Goal: Complete application form

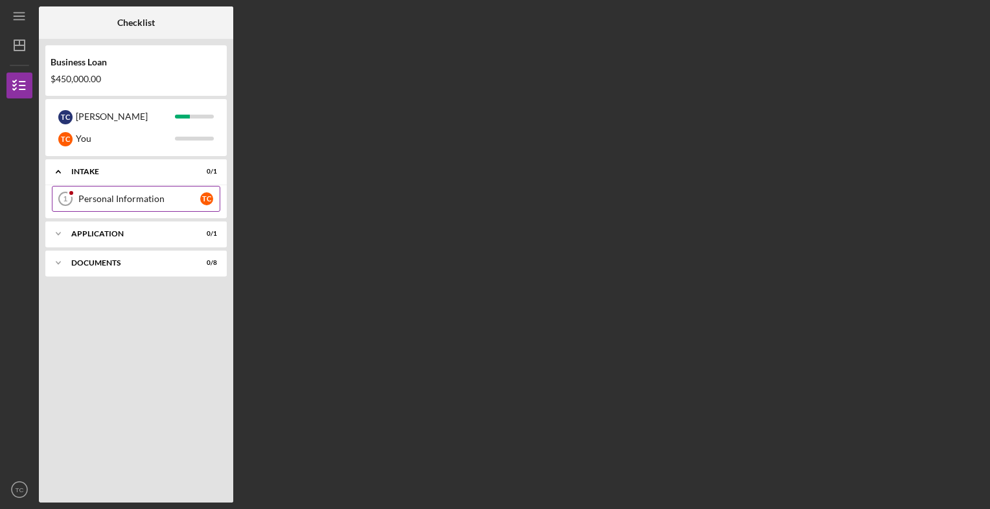
click at [103, 196] on div "Personal Information" at bounding box center [139, 199] width 122 height 10
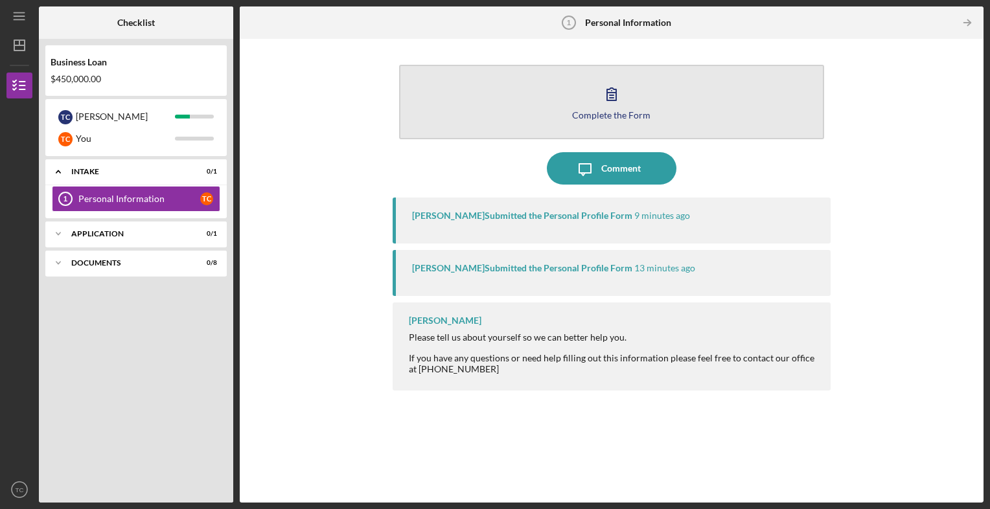
click at [610, 104] on icon "button" at bounding box center [611, 94] width 32 height 32
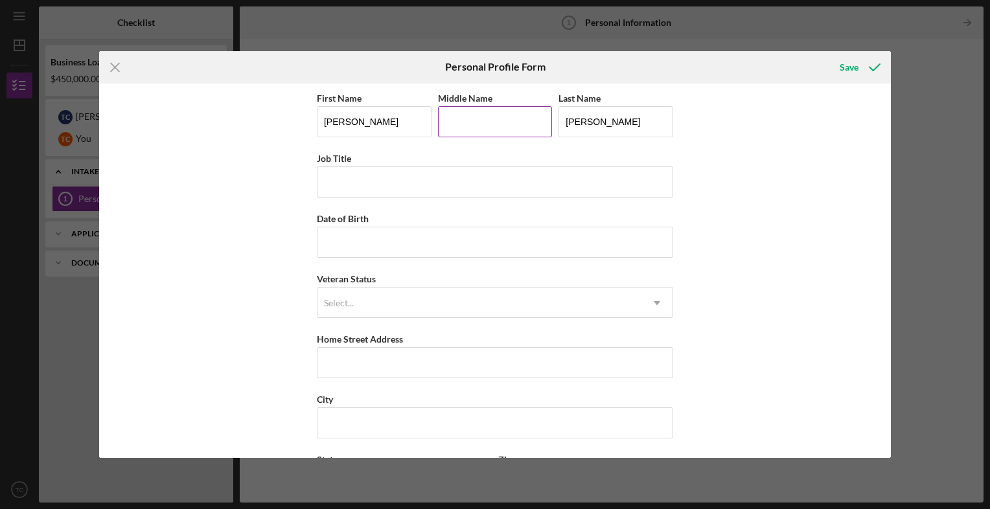
click at [479, 121] on input "Middle Name" at bounding box center [495, 121] width 115 height 31
type input "[PERSON_NAME]"
type input "[STREET_ADDRESS]"
type input "[PERSON_NAME]"
type input "54893"
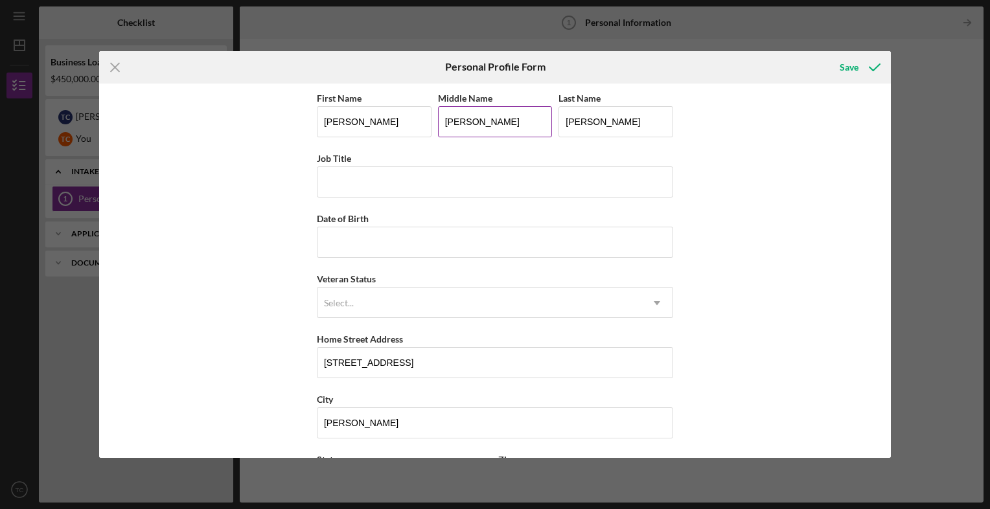
type input "WI"
click at [258, 190] on div "First Name [PERSON_NAME] Middle Name [PERSON_NAME] Last Name [PERSON_NAME] Job …" at bounding box center [495, 271] width 792 height 375
click at [373, 242] on input "Date of Birth" at bounding box center [495, 242] width 356 height 31
type input "[DATE]"
click at [273, 256] on div "First Name [PERSON_NAME] Middle Name [PERSON_NAME] Last Name [PERSON_NAME] Job …" at bounding box center [495, 271] width 792 height 375
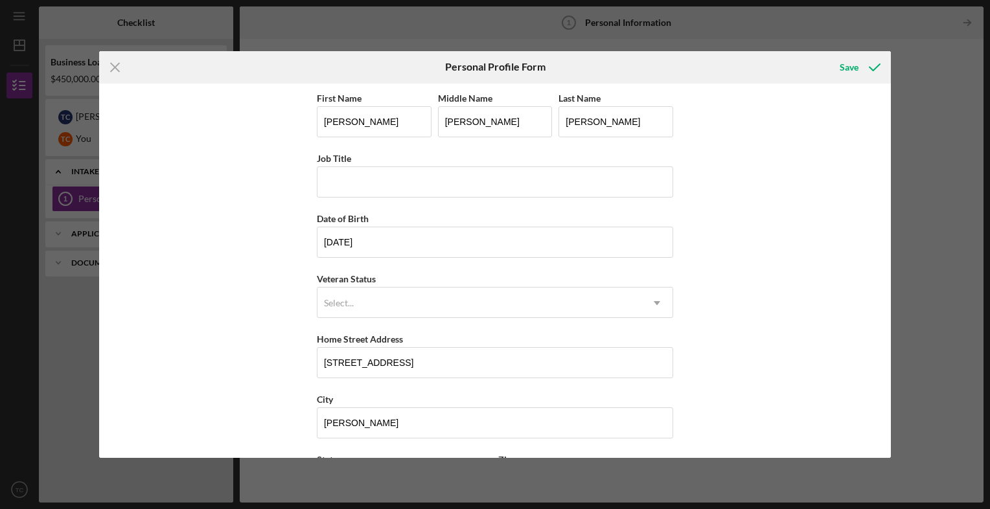
scroll to position [65, 0]
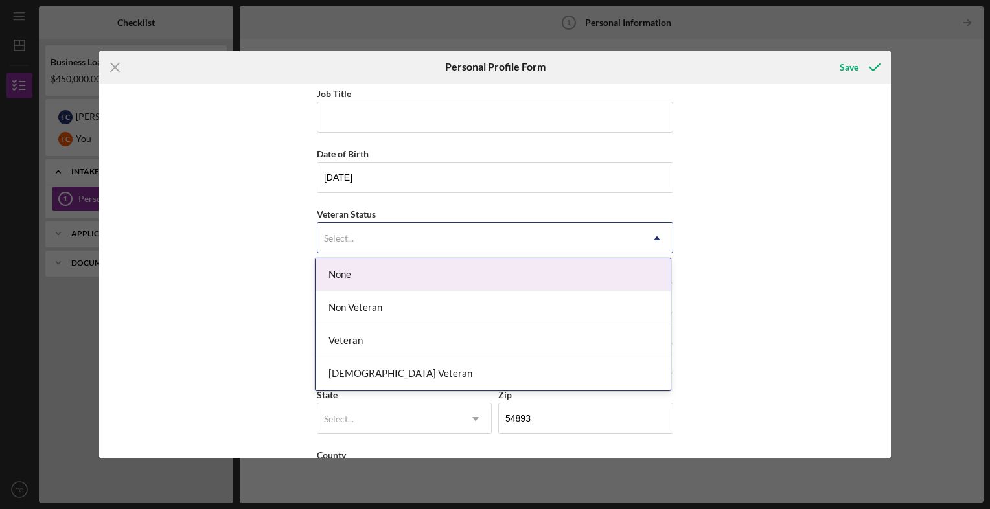
click at [652, 237] on icon "Icon/Dropdown Arrow" at bounding box center [656, 238] width 31 height 31
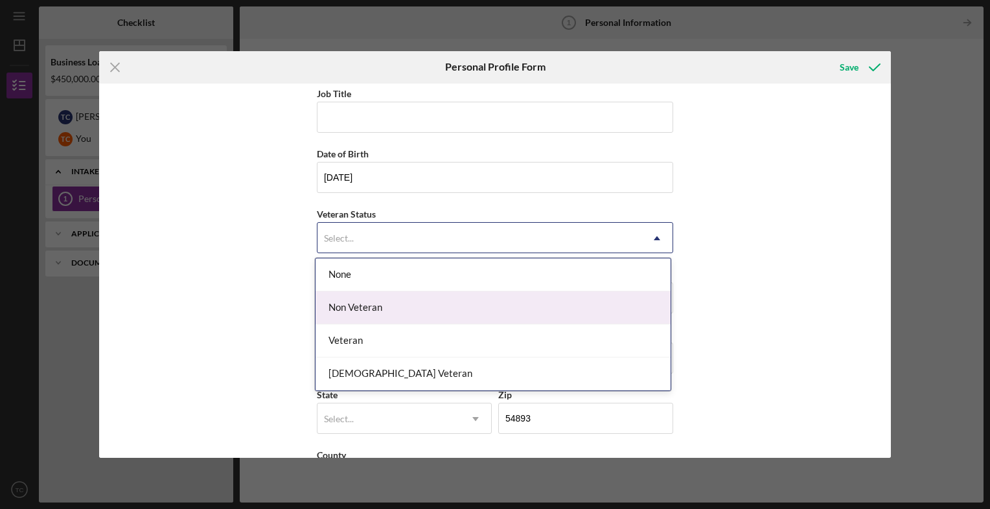
click at [367, 308] on div "Non Veteran" at bounding box center [492, 307] width 355 height 33
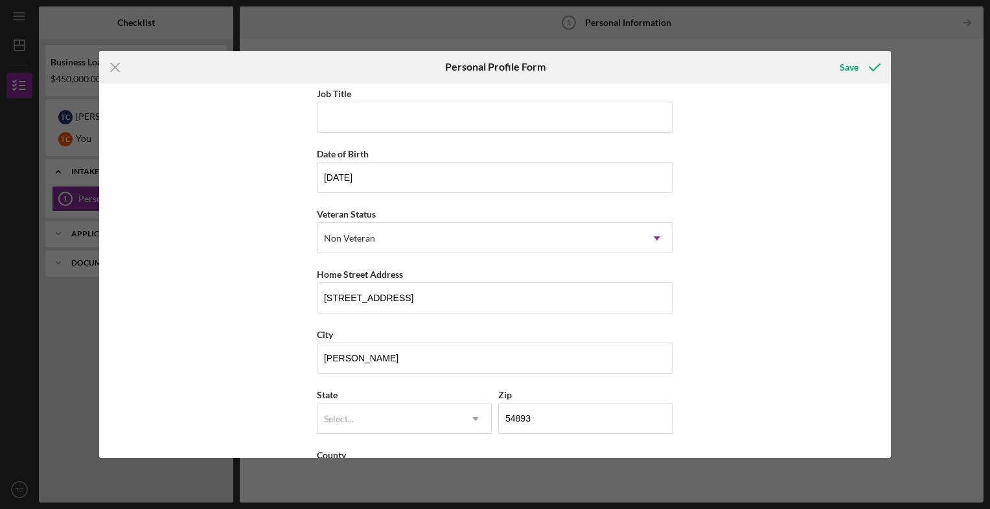
click at [284, 304] on div "First Name [PERSON_NAME] Middle Name [PERSON_NAME] Last Name [PERSON_NAME] Job …" at bounding box center [495, 271] width 792 height 375
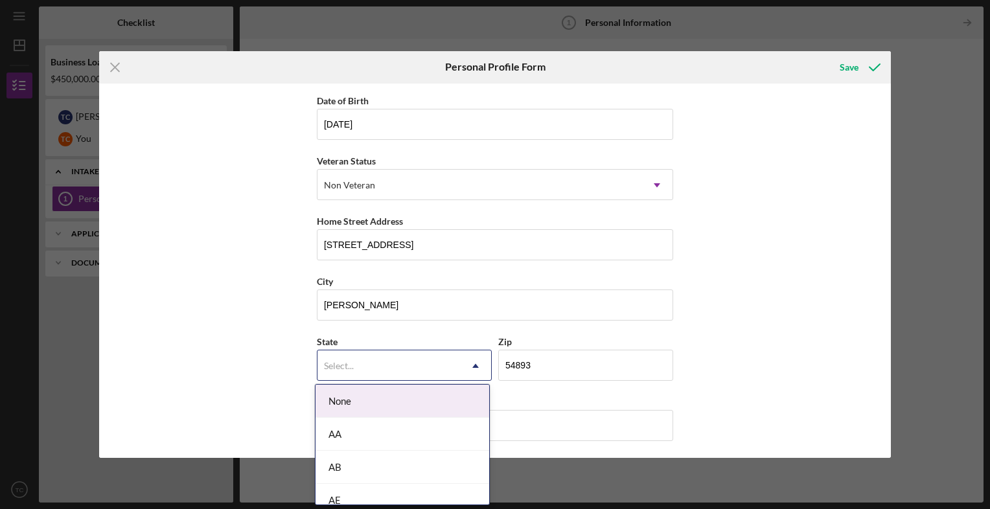
click at [450, 365] on div "Select..." at bounding box center [388, 366] width 143 height 30
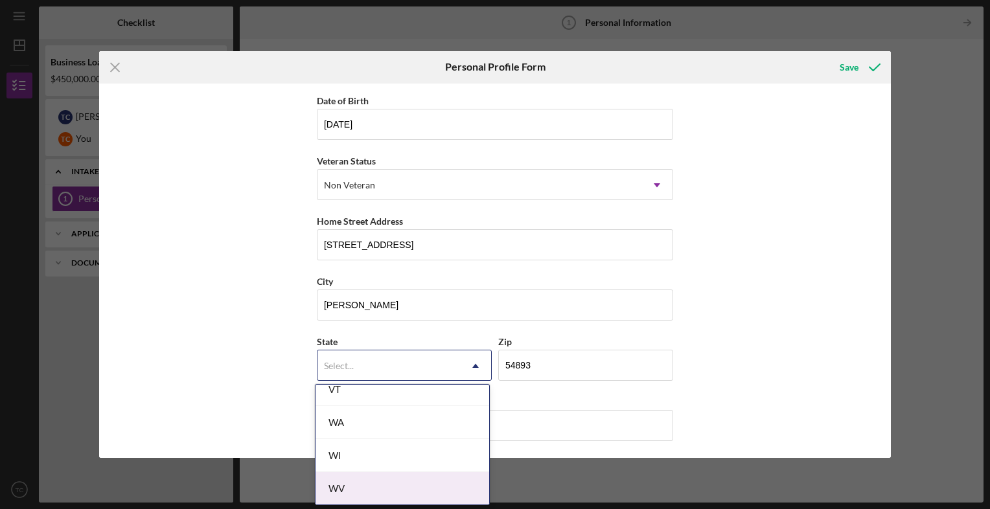
scroll to position [2316, 0]
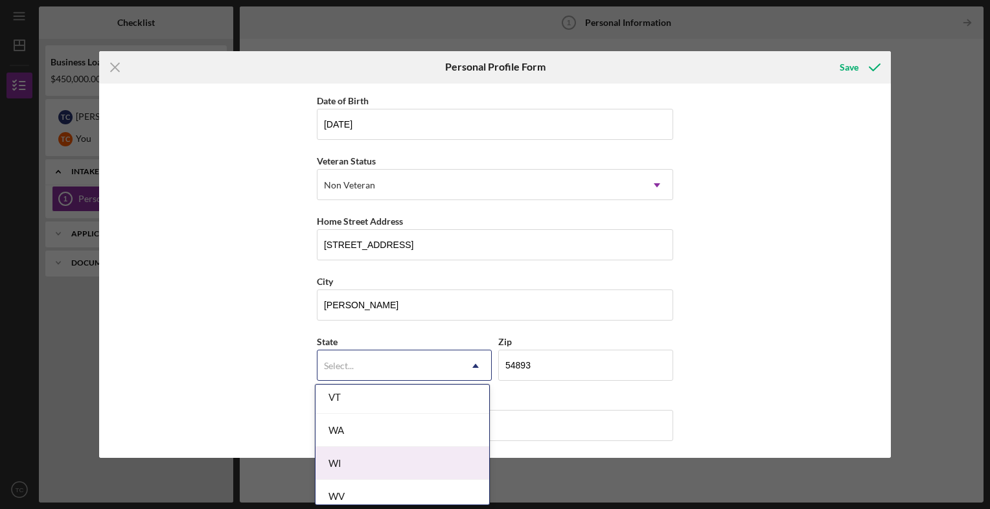
click at [398, 451] on div "WI" at bounding box center [402, 463] width 174 height 33
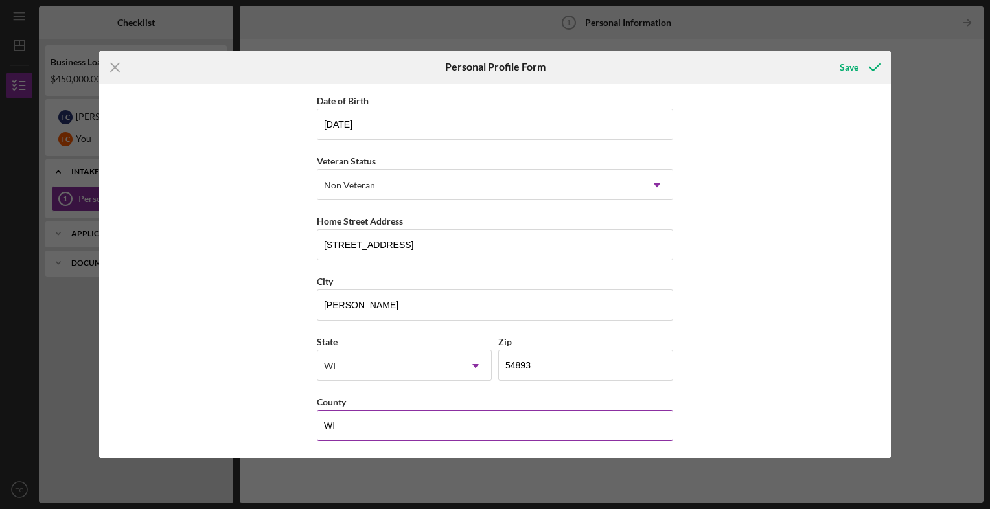
click at [412, 426] on input "WI" at bounding box center [495, 425] width 356 height 31
type input "[PERSON_NAME]"
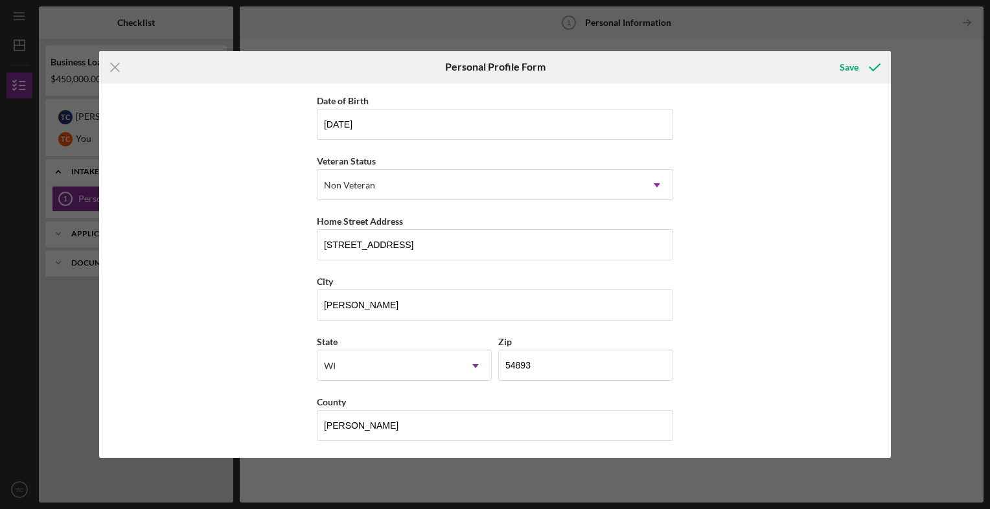
click at [267, 400] on div "First Name [PERSON_NAME] Middle Name [PERSON_NAME] Last Name [PERSON_NAME] Job …" at bounding box center [495, 271] width 792 height 375
click at [851, 66] on div "Save" at bounding box center [848, 67] width 19 height 26
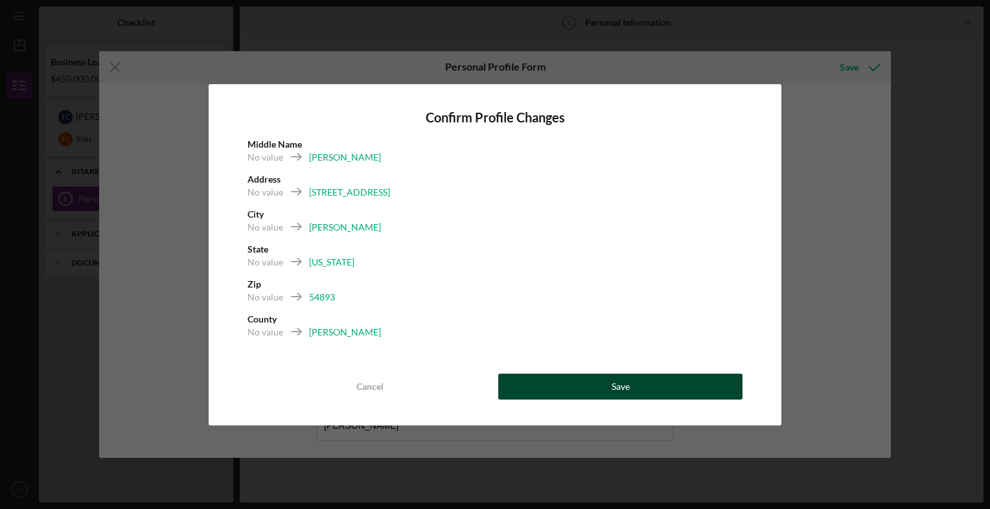
click at [623, 390] on div "Save" at bounding box center [620, 387] width 18 height 26
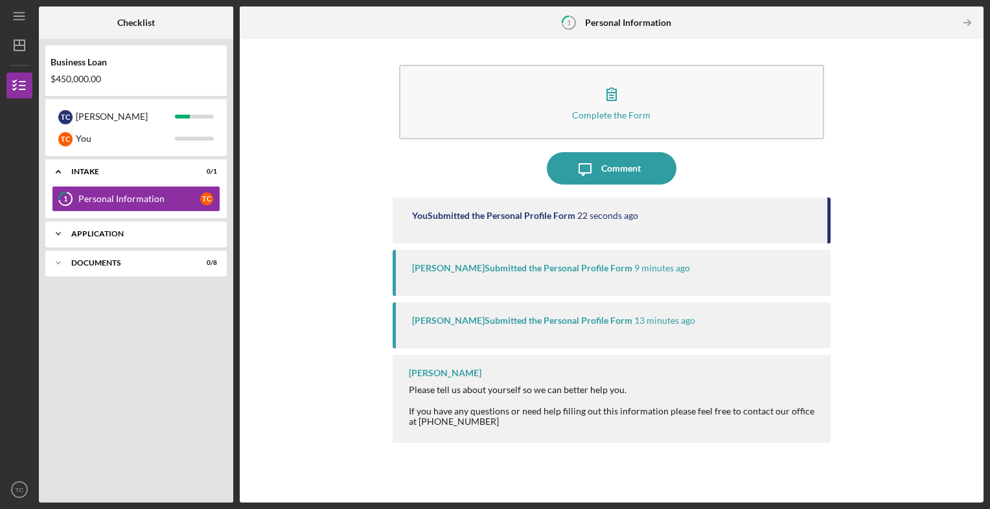
click at [136, 229] on div "Icon/Expander Application 0 / 1" at bounding box center [135, 234] width 181 height 26
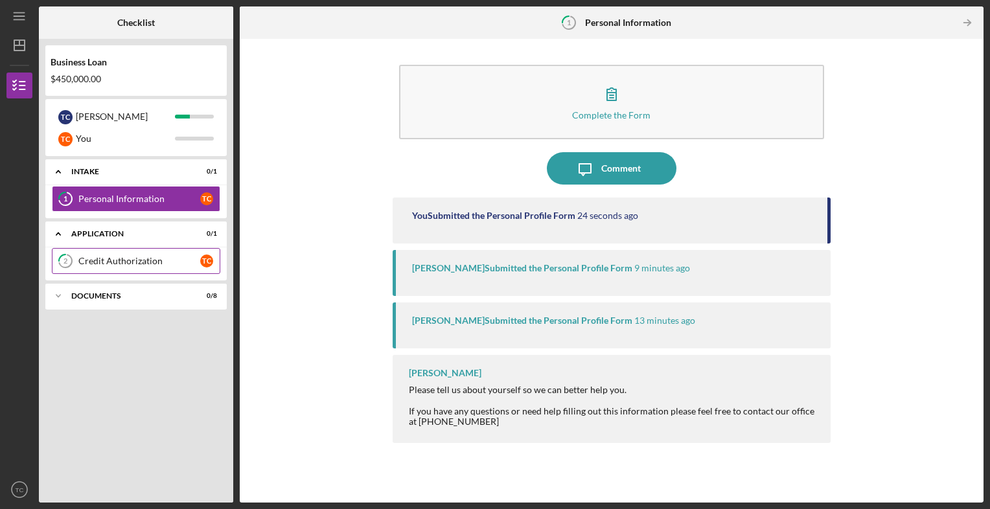
click at [124, 262] on div "Credit Authorization" at bounding box center [139, 261] width 122 height 10
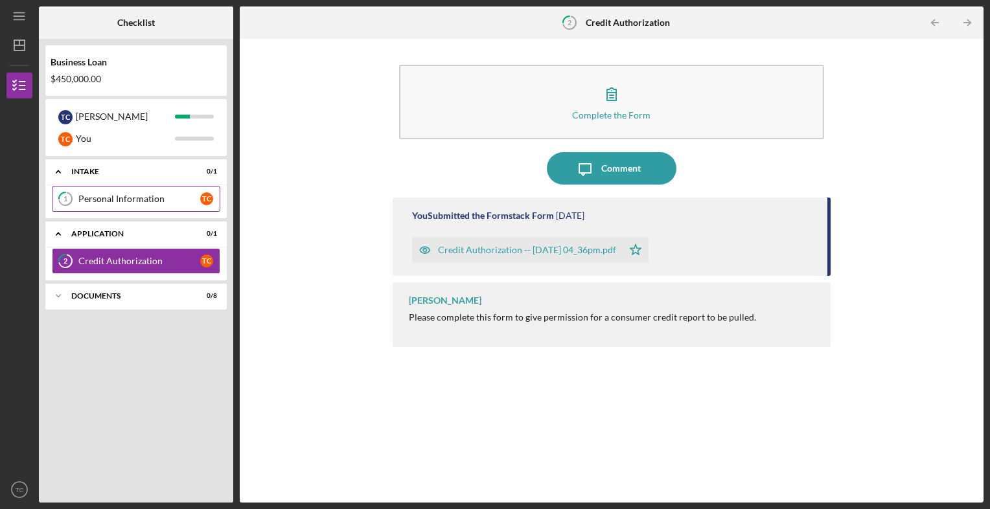
click at [103, 202] on div "Personal Information" at bounding box center [139, 199] width 122 height 10
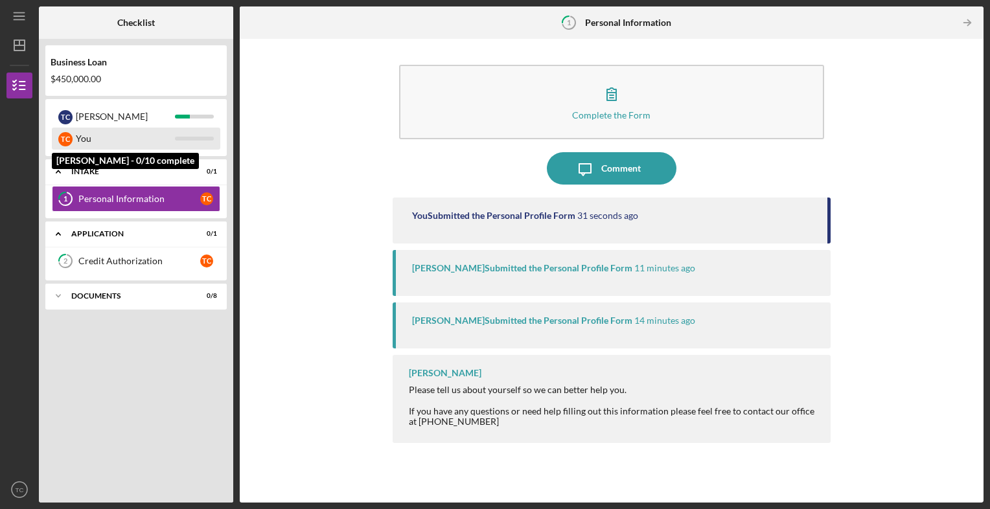
click at [95, 136] on div "You" at bounding box center [125, 139] width 99 height 22
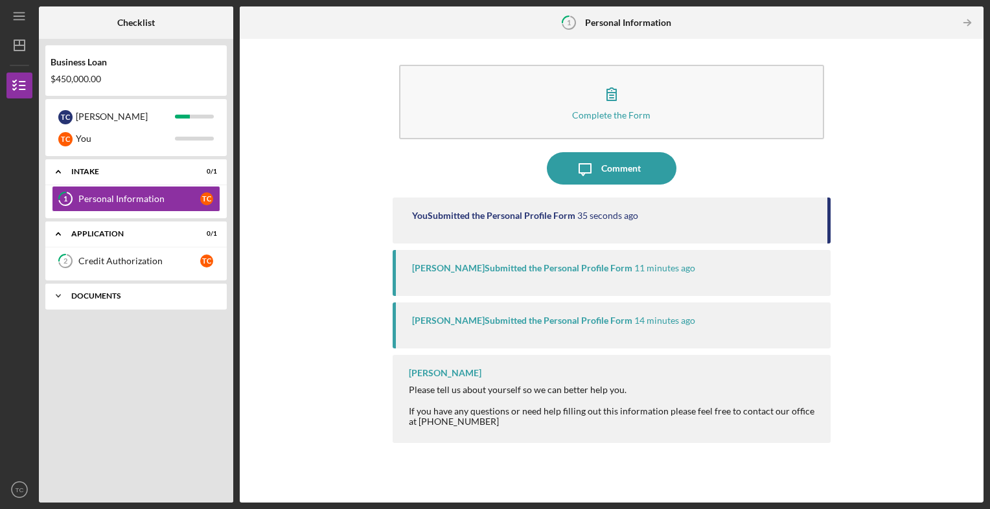
click at [112, 298] on div "Documents" at bounding box center [140, 296] width 139 height 8
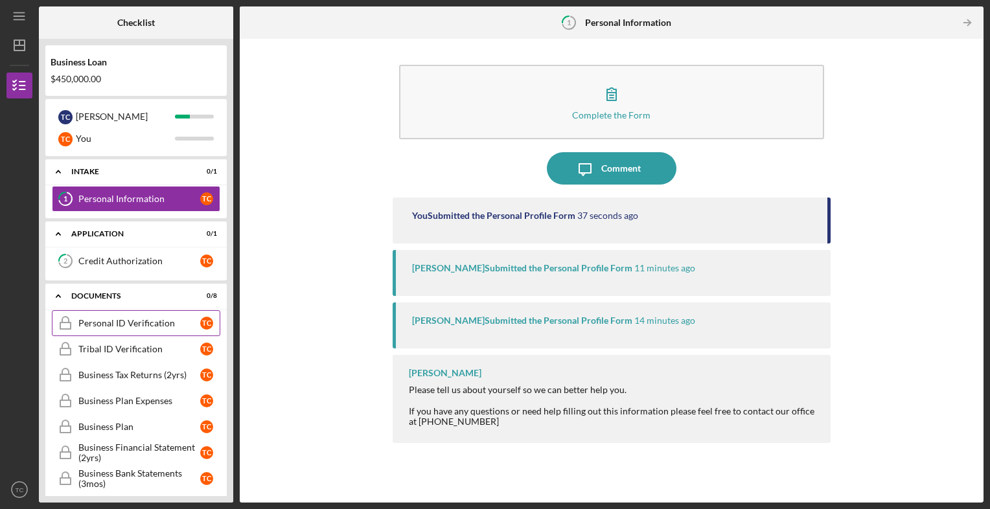
click at [110, 323] on div "Personal ID Verification" at bounding box center [139, 323] width 122 height 10
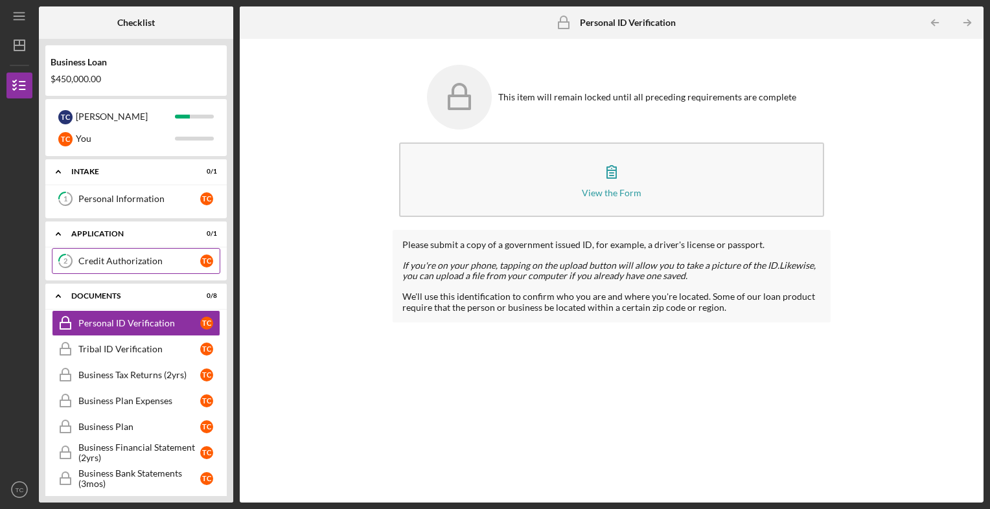
click at [102, 257] on div "Credit Authorization" at bounding box center [139, 261] width 122 height 10
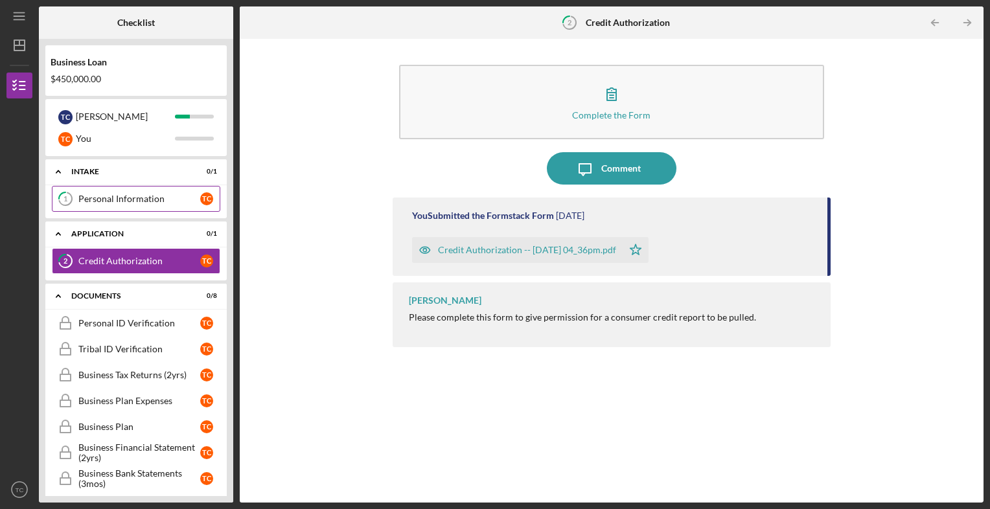
click at [111, 201] on div "Personal Information" at bounding box center [139, 199] width 122 height 10
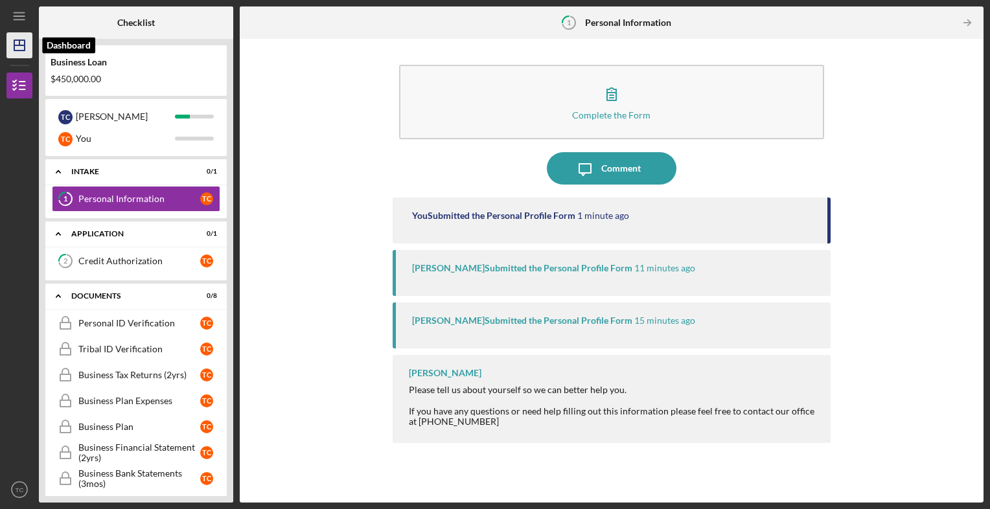
click at [21, 47] on icon "Icon/Dashboard" at bounding box center [19, 45] width 32 height 32
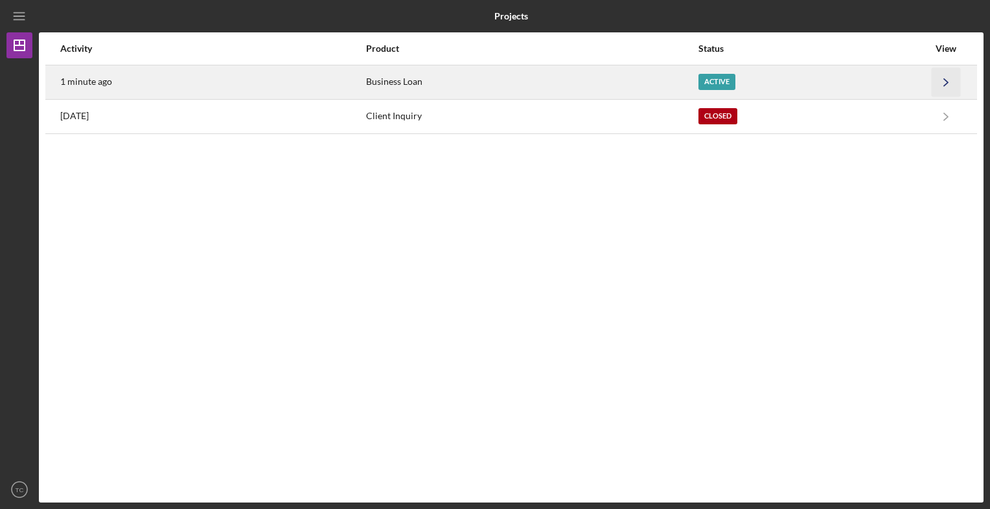
click at [948, 78] on icon "Icon/Navigate" at bounding box center [945, 81] width 29 height 29
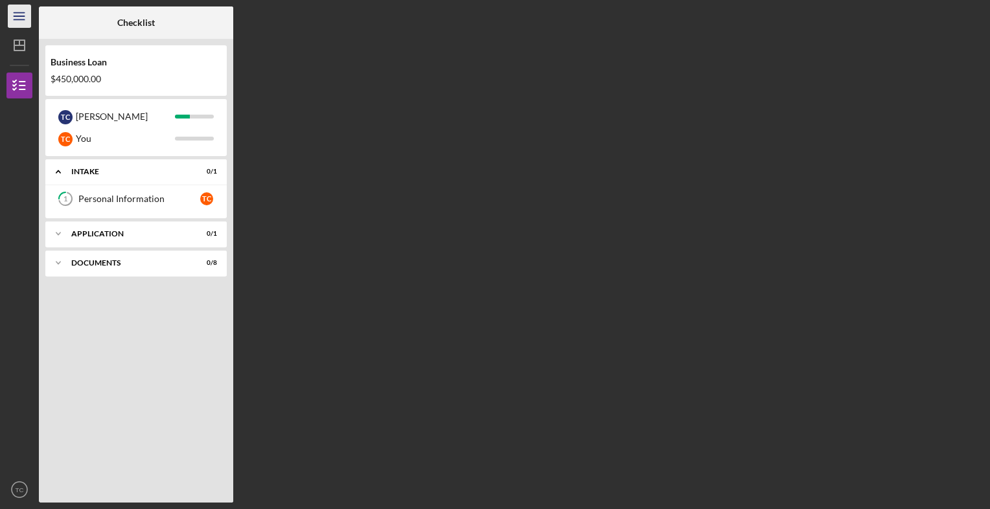
click at [14, 16] on line "button" at bounding box center [19, 16] width 10 height 0
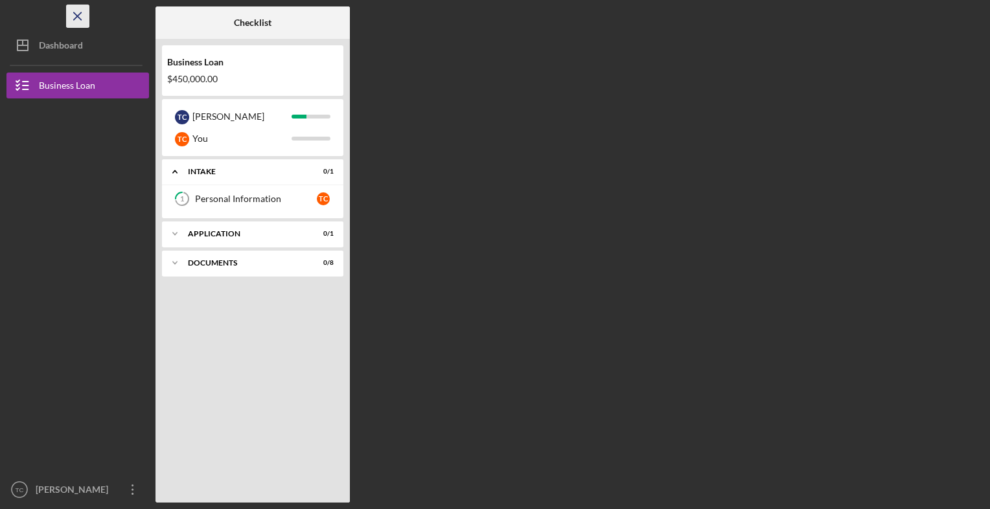
click at [73, 17] on icon "Icon/Menu Close" at bounding box center [77, 16] width 29 height 29
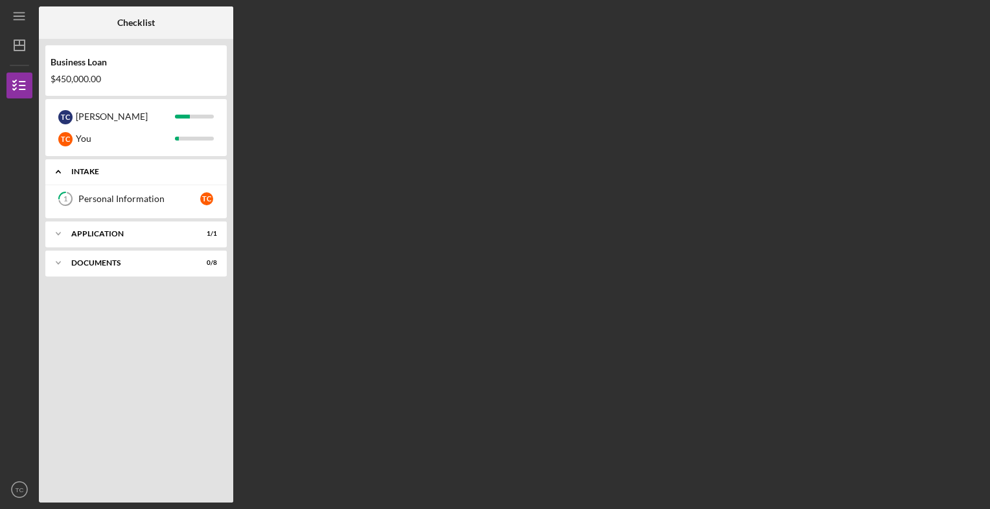
click at [117, 168] on div "Intake" at bounding box center [140, 172] width 139 height 8
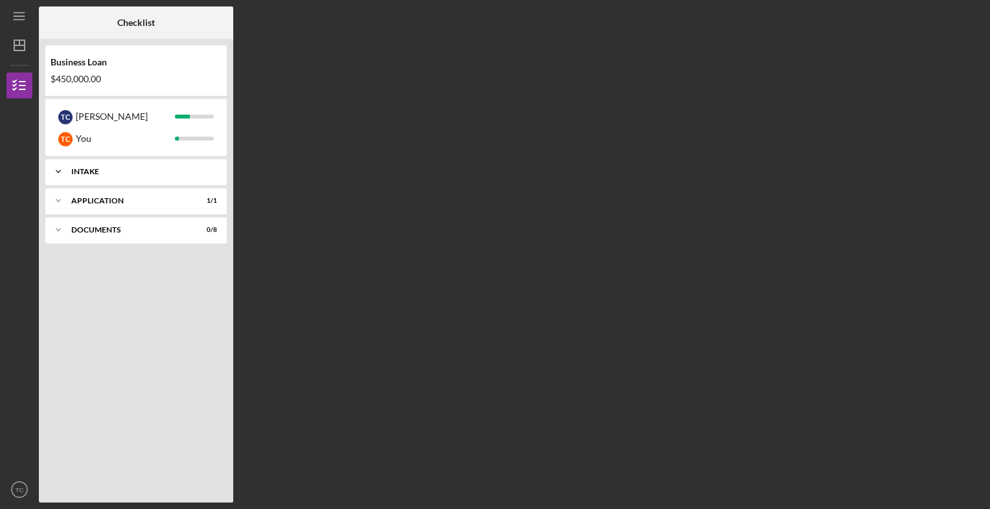
click at [117, 168] on div "Intake" at bounding box center [140, 172] width 139 height 8
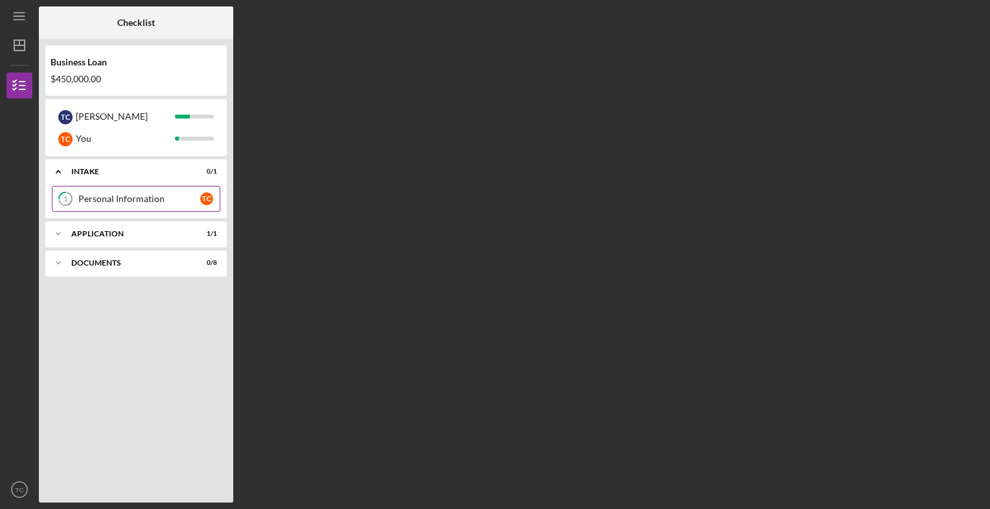
click at [118, 198] on div "Personal Information" at bounding box center [139, 199] width 122 height 10
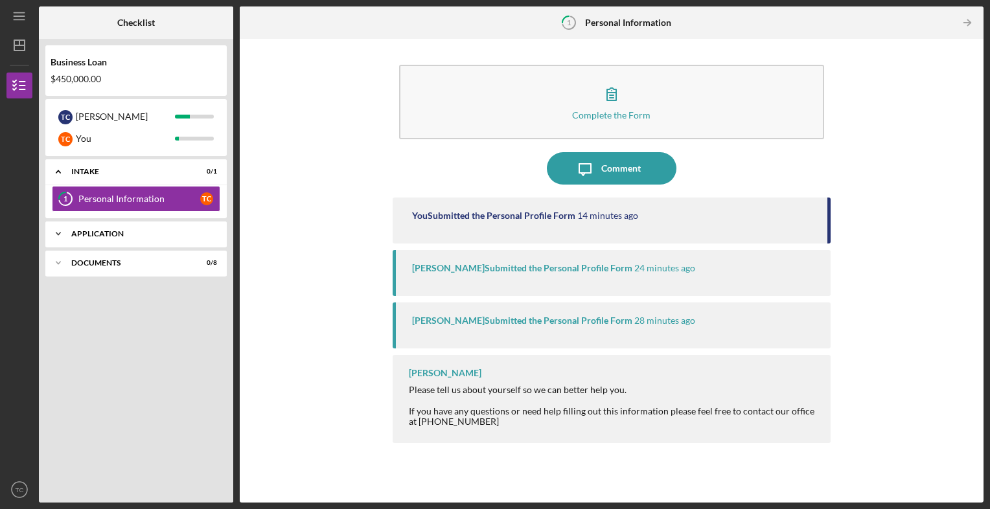
click at [146, 229] on div "Icon/Expander Application 1 / 1" at bounding box center [135, 234] width 181 height 26
click at [109, 258] on div "Credit Authorization" at bounding box center [139, 261] width 122 height 10
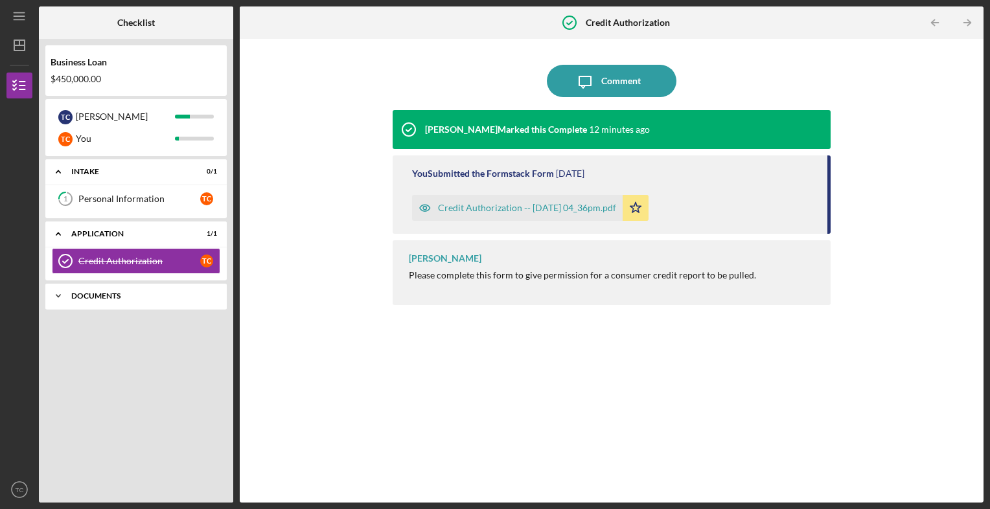
click at [99, 293] on div "Documents" at bounding box center [140, 296] width 139 height 8
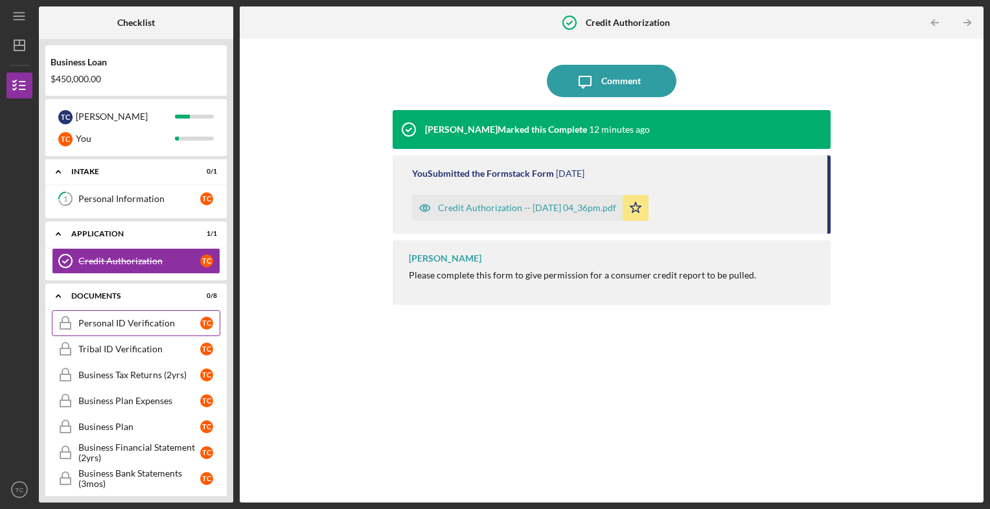
click at [109, 321] on div "Personal ID Verification" at bounding box center [139, 323] width 122 height 10
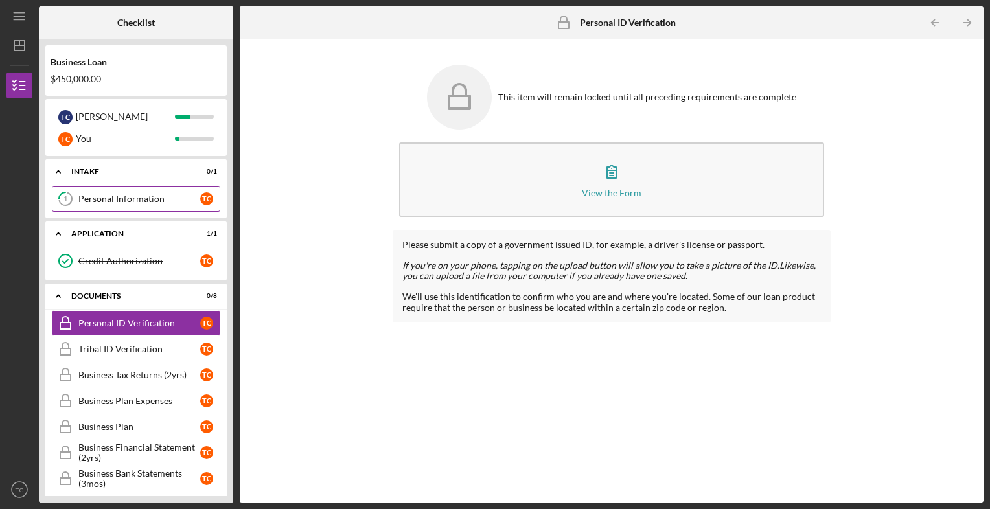
click at [129, 200] on div "Personal Information" at bounding box center [139, 199] width 122 height 10
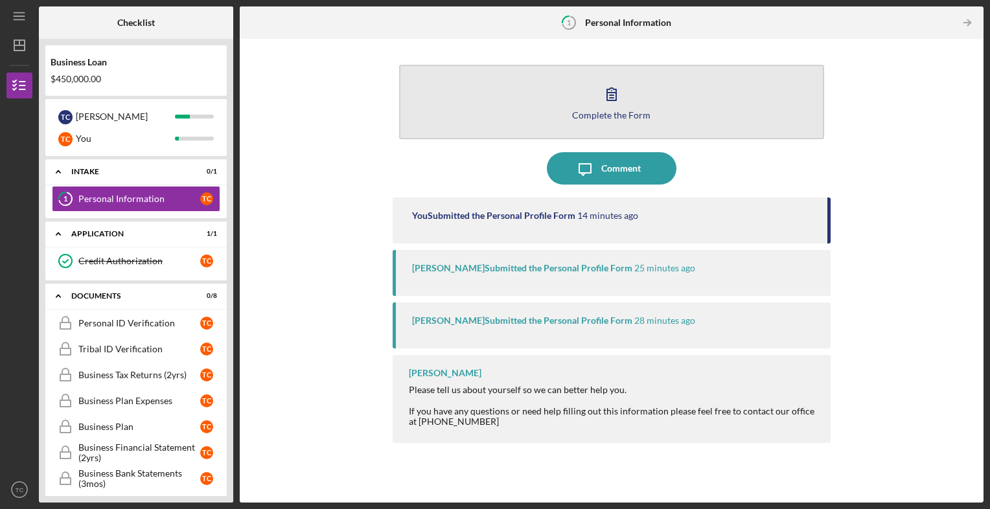
click at [583, 101] on button "Complete the Form Form" at bounding box center [612, 102] width 426 height 74
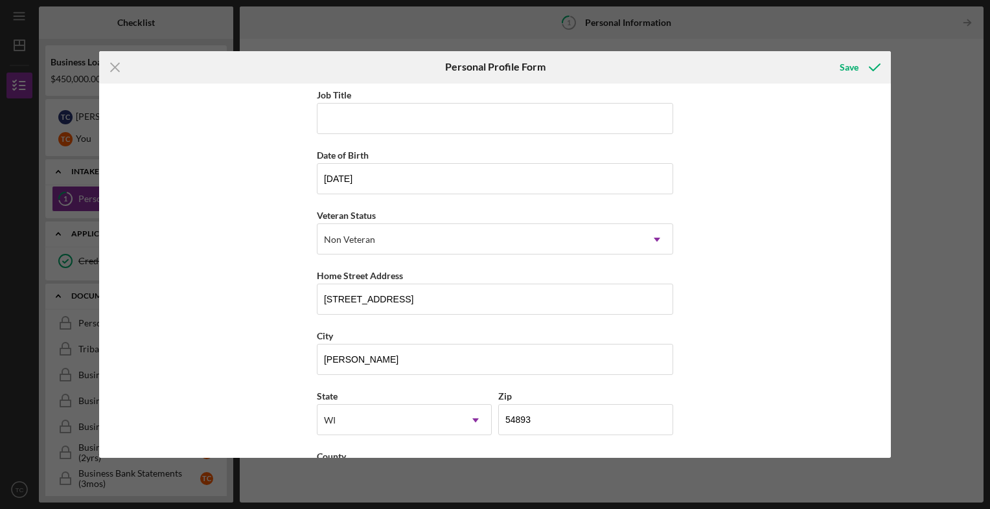
scroll to position [118, 0]
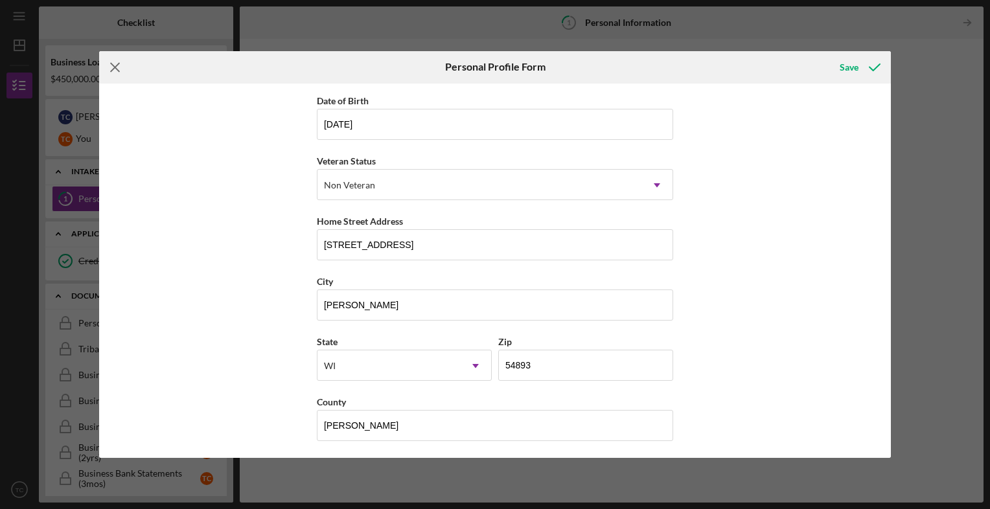
click at [111, 66] on icon "Icon/Menu Close" at bounding box center [115, 67] width 32 height 32
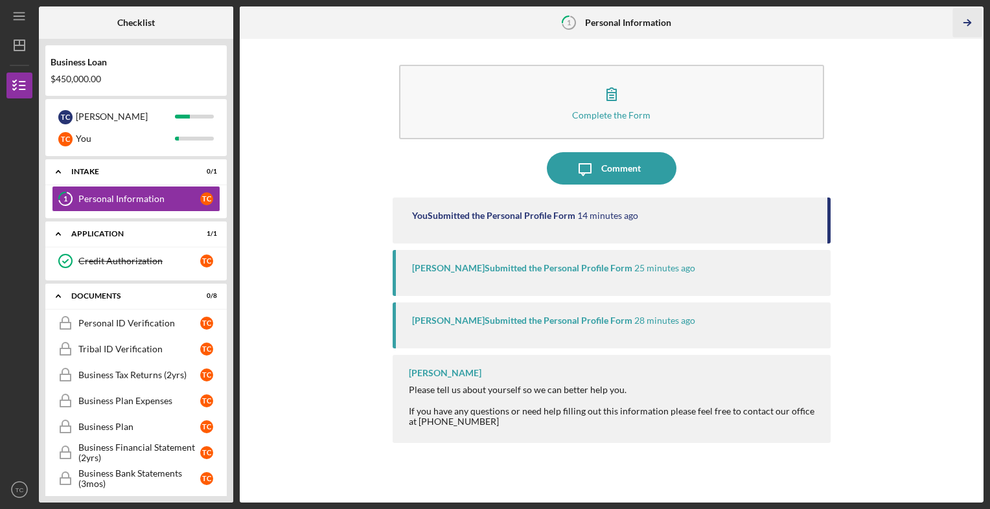
click at [967, 21] on icon "Icon/Table Pagination Arrow" at bounding box center [967, 22] width 29 height 29
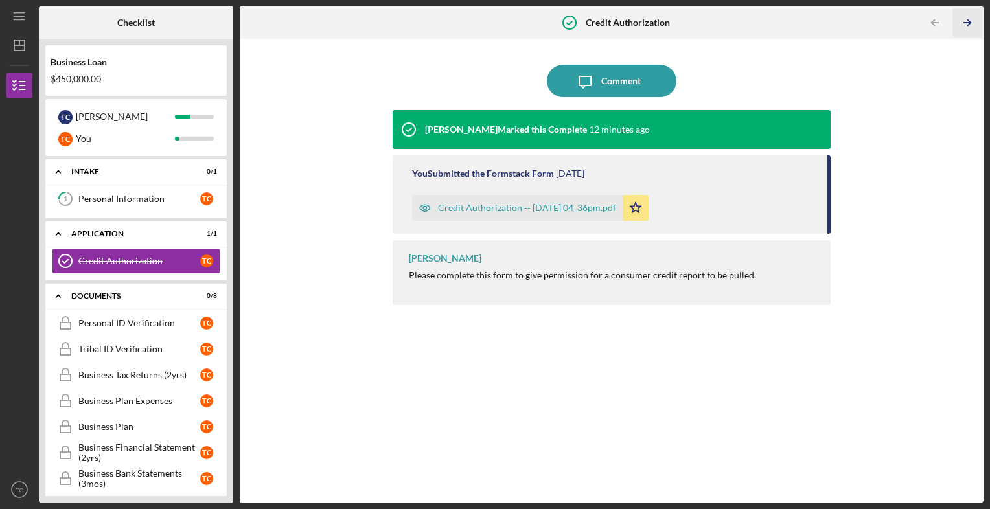
click at [964, 23] on icon "Icon/Table Pagination Arrow" at bounding box center [967, 22] width 29 height 29
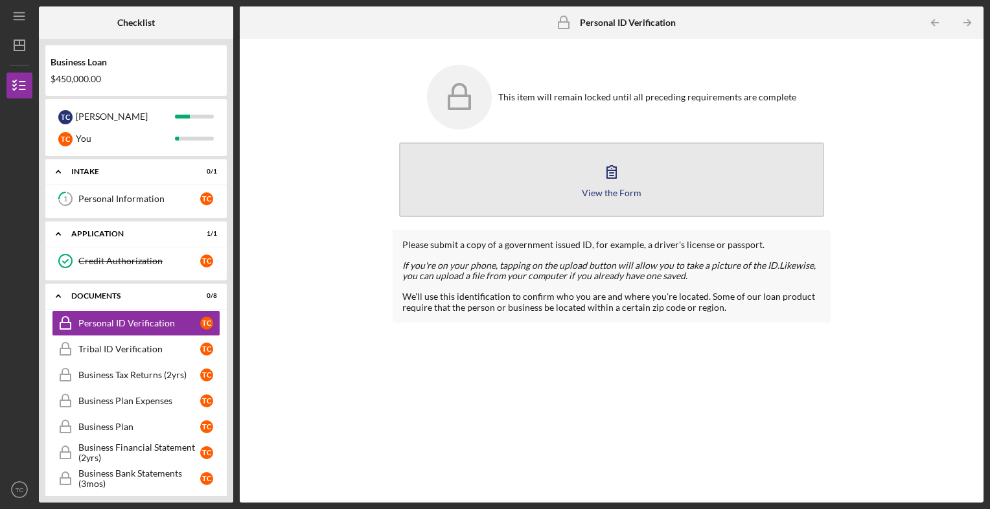
click at [624, 188] on div "View the Form" at bounding box center [612, 193] width 60 height 10
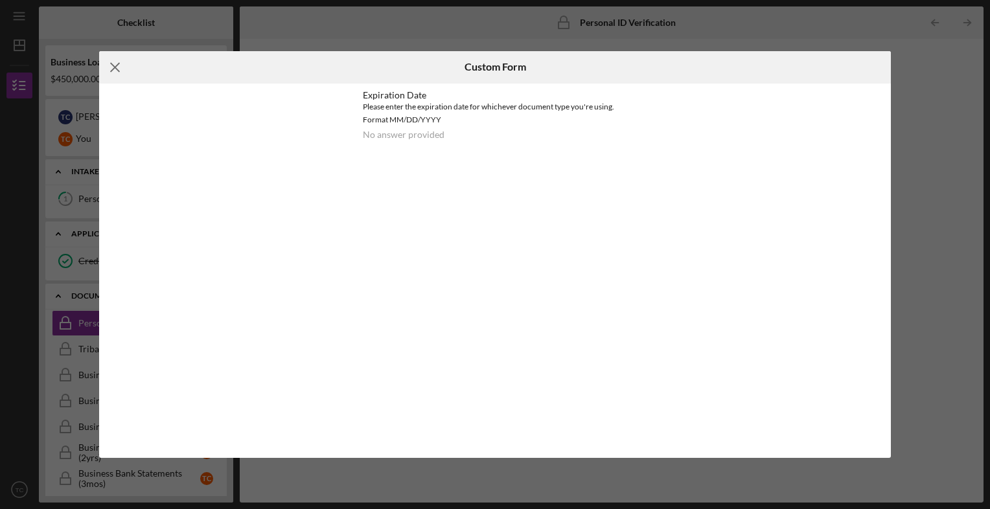
click at [111, 67] on icon "Icon/Menu Close" at bounding box center [115, 67] width 32 height 32
